Goal: Check status: Check status

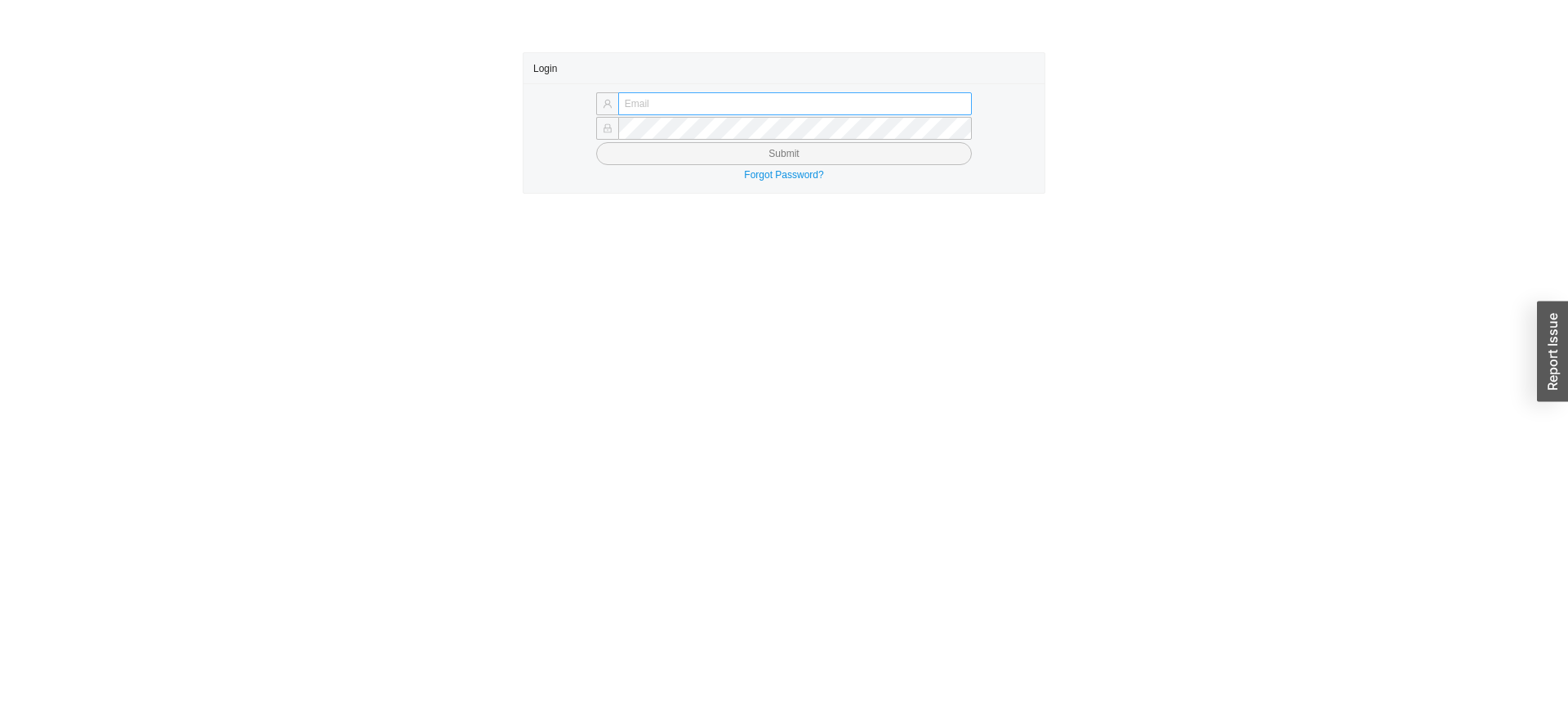
click at [649, 99] on input "text" at bounding box center [795, 104] width 354 height 23
type input "sephrina@homeandstone.com"
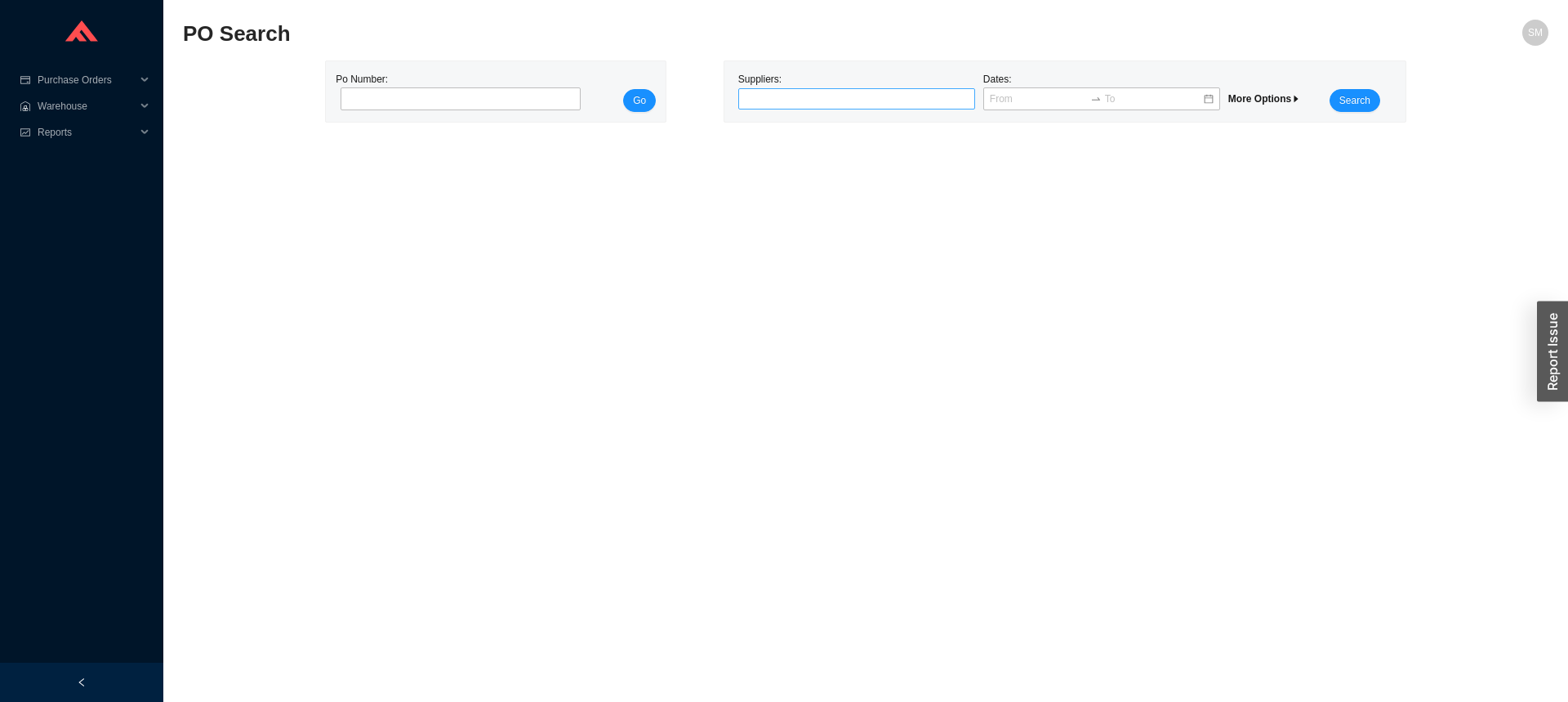
click at [884, 98] on div at bounding box center [849, 98] width 216 height 17
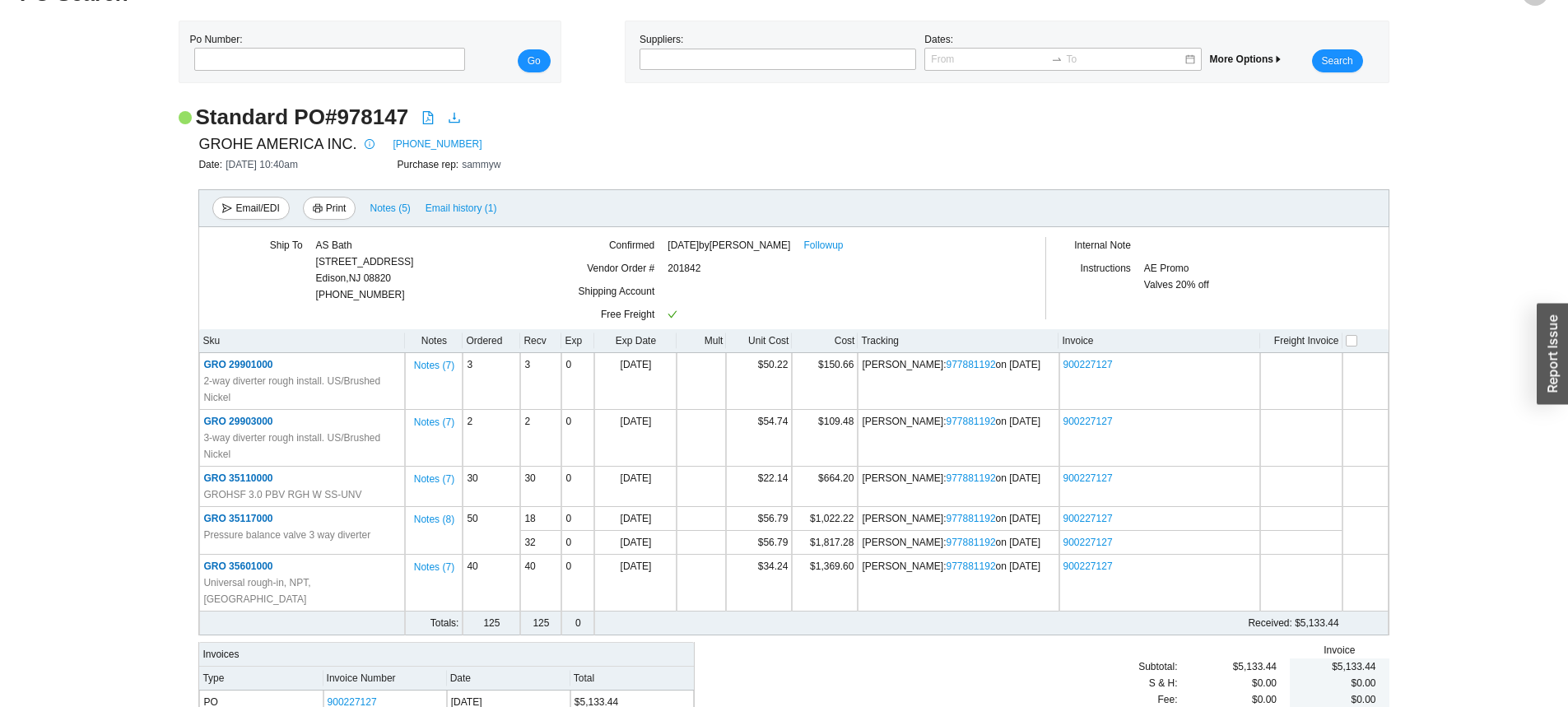
scroll to position [74, 0]
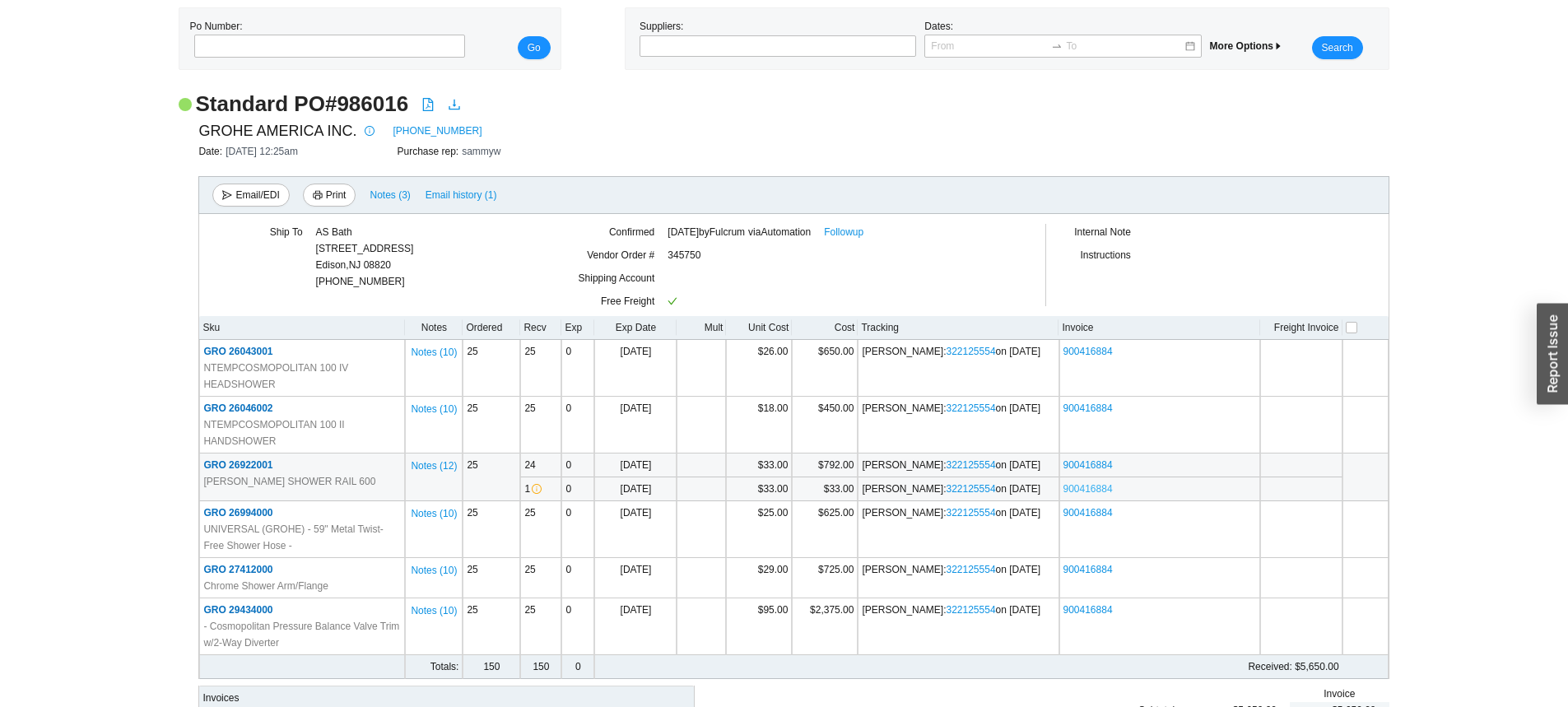
scroll to position [82, 0]
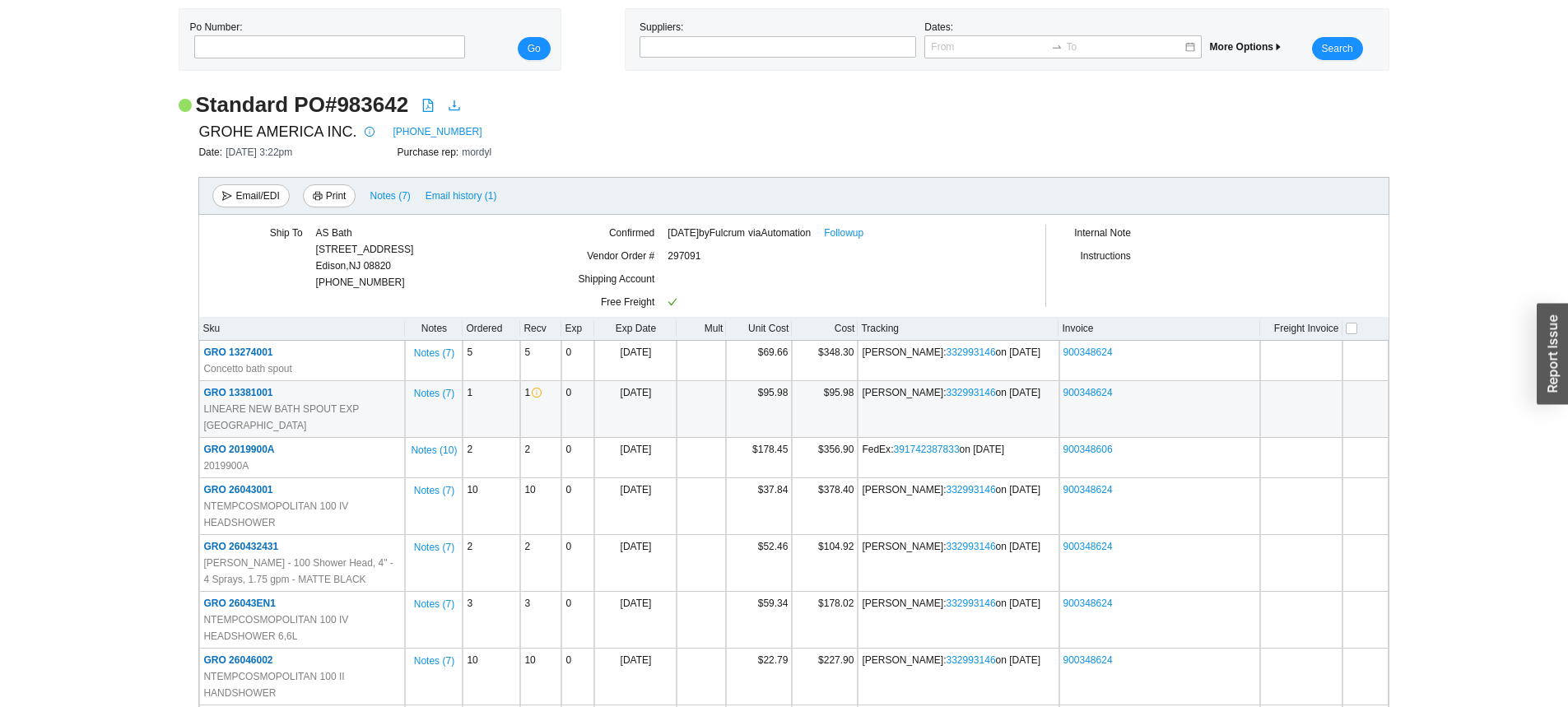
scroll to position [82, 0]
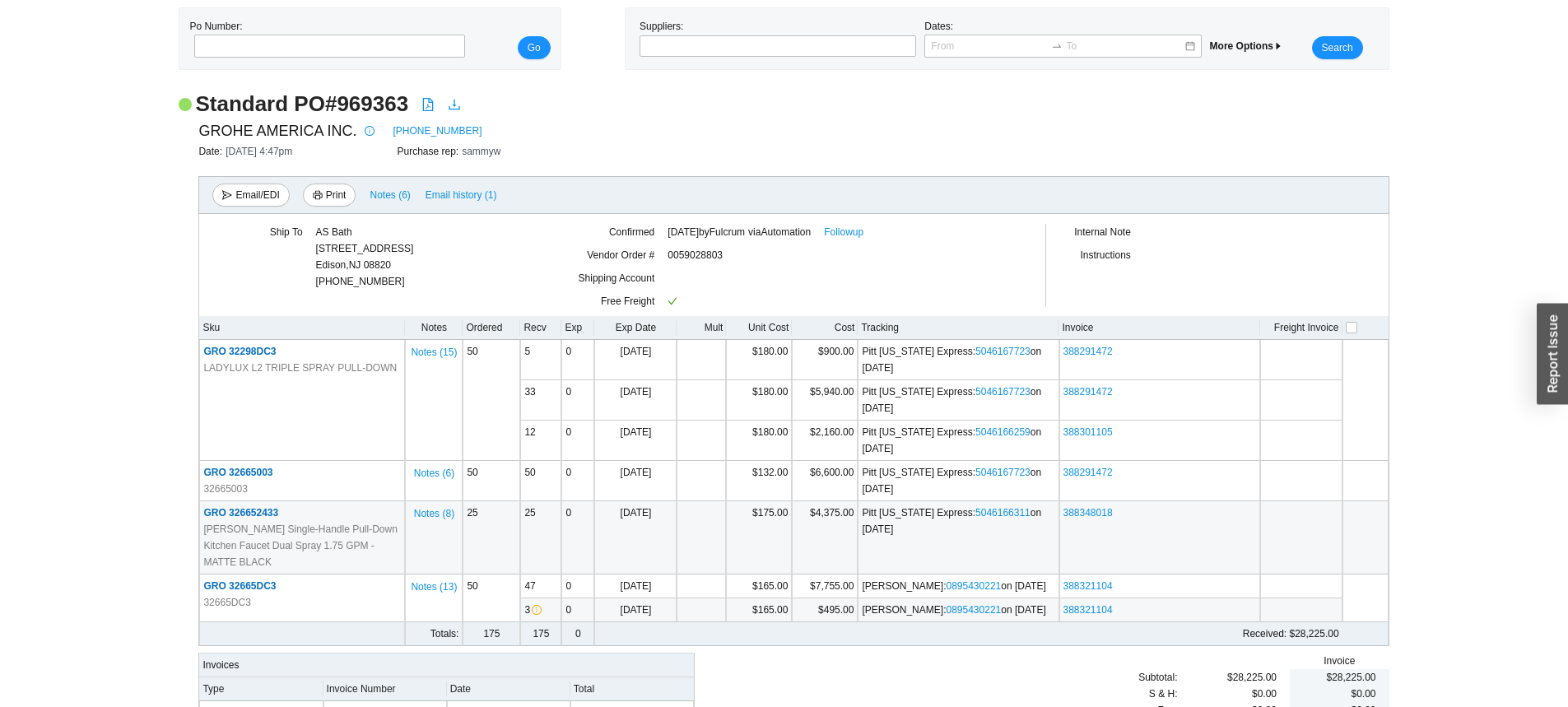
scroll to position [82, 0]
